Goal: Find specific page/section

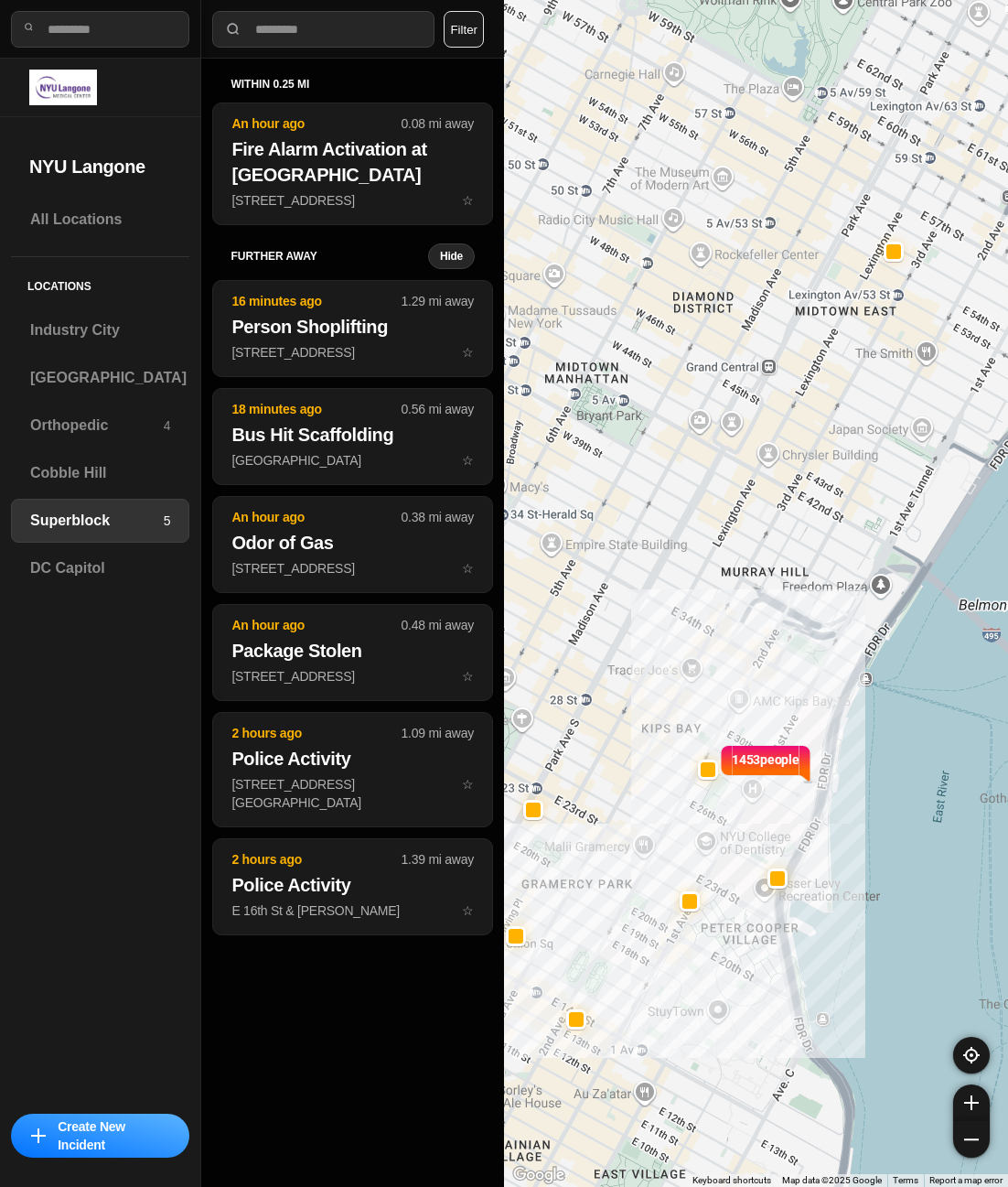
select select "*"
click at [94, 379] on h3 "[GEOGRAPHIC_DATA]" at bounding box center [108, 378] width 156 height 22
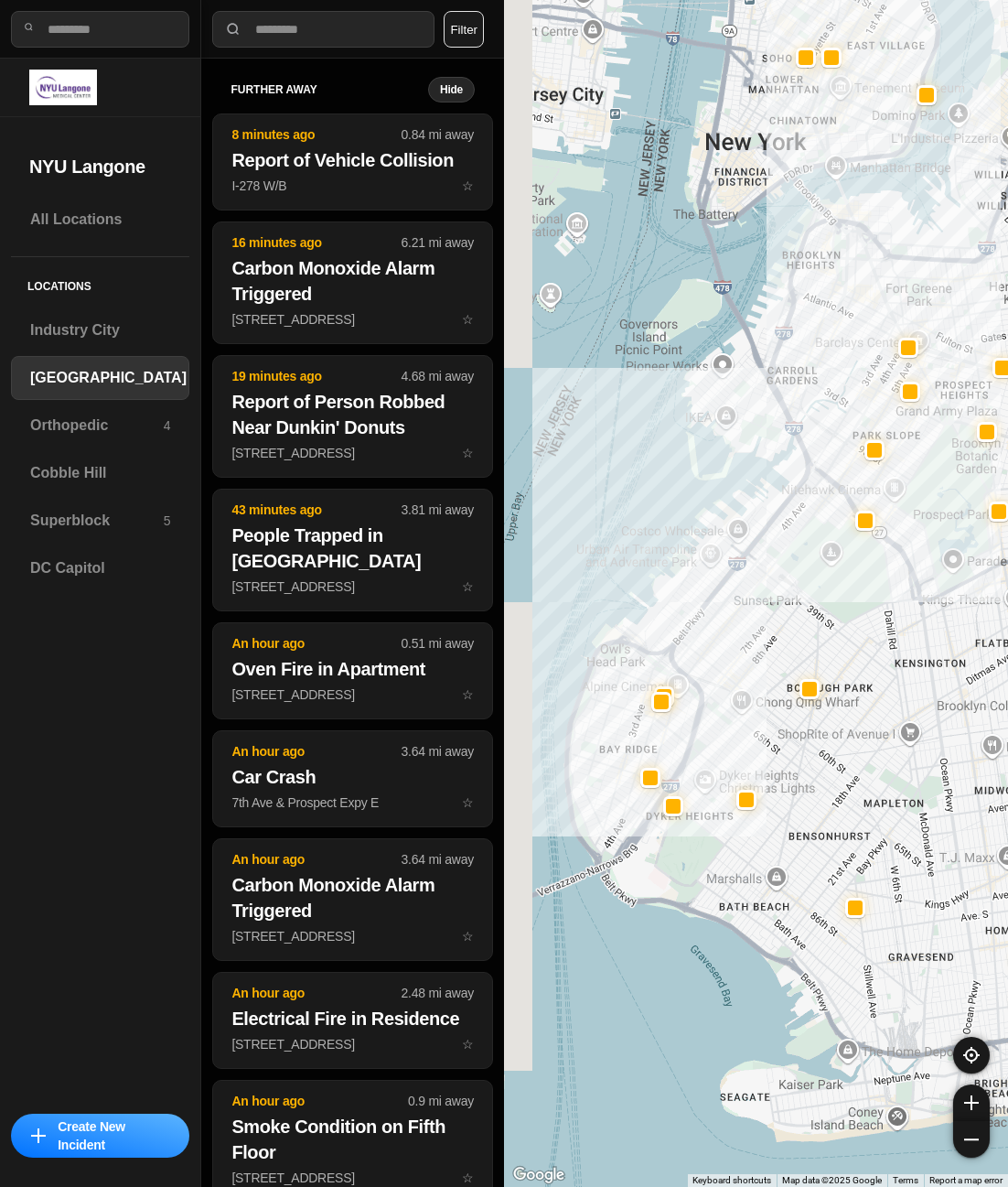
drag, startPoint x: 663, startPoint y: 646, endPoint x: 761, endPoint y: 670, distance: 100.9
click at [761, 670] on div at bounding box center [756, 593] width 504 height 1187
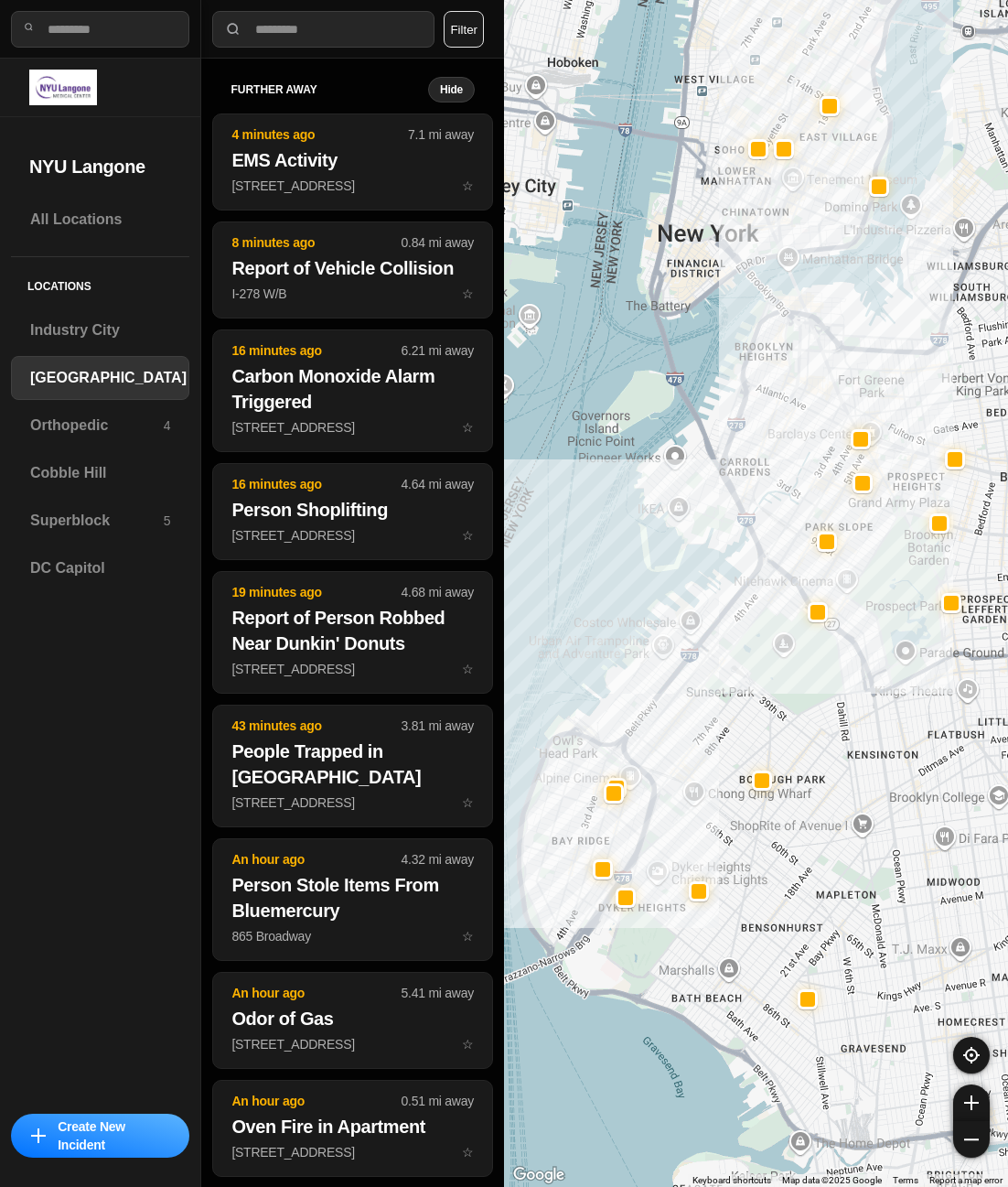
drag, startPoint x: 797, startPoint y: 649, endPoint x: 730, endPoint y: 794, distance: 159.7
click at [730, 794] on div at bounding box center [756, 593] width 504 height 1187
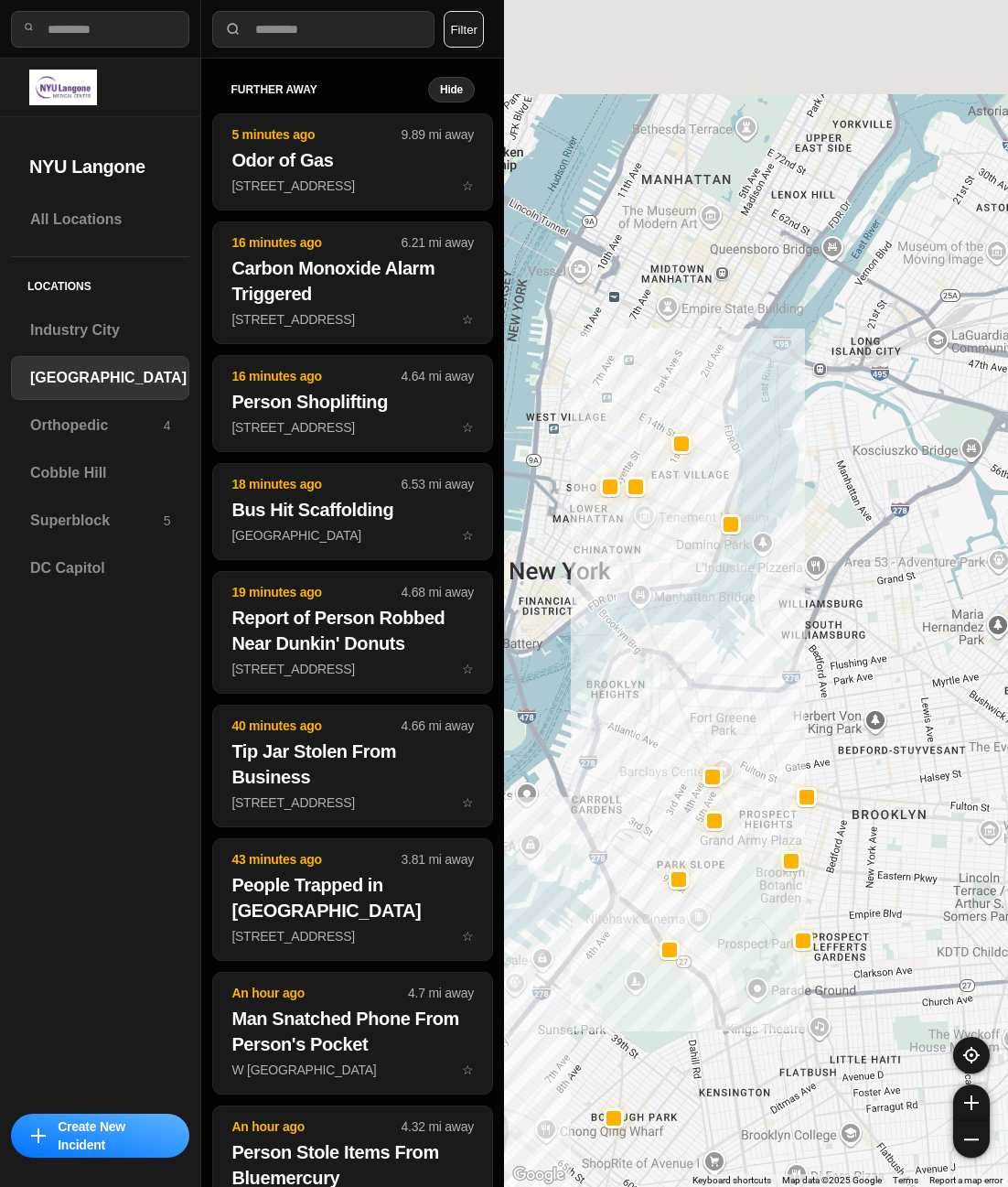
drag, startPoint x: 775, startPoint y: 521, endPoint x: 726, endPoint y: 650, distance: 138.0
click at [718, 662] on div at bounding box center [756, 593] width 504 height 1187
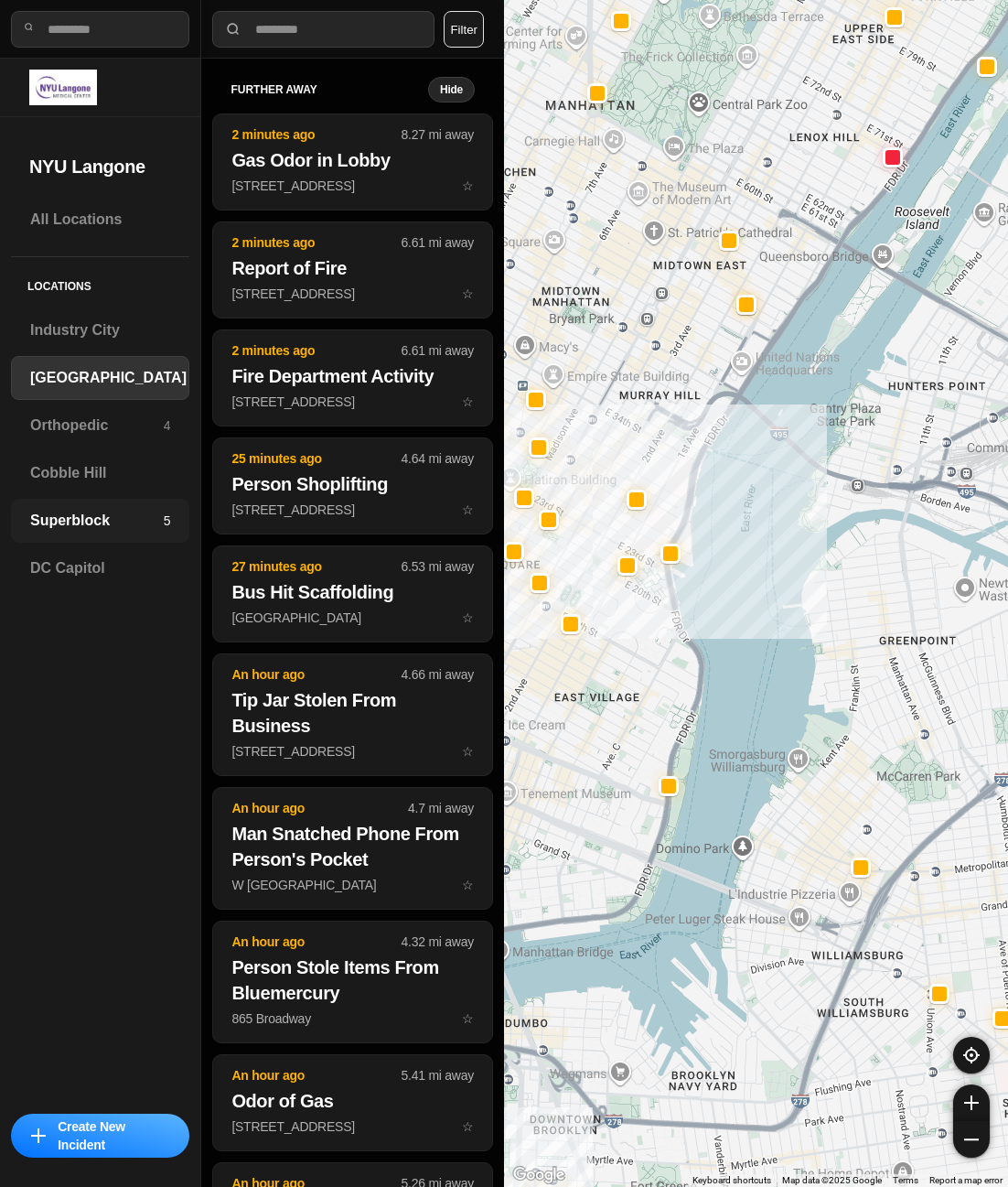
click at [130, 506] on div "Superblock 5" at bounding box center [99, 520] width 179 height 43
